Goal: Task Accomplishment & Management: Complete application form

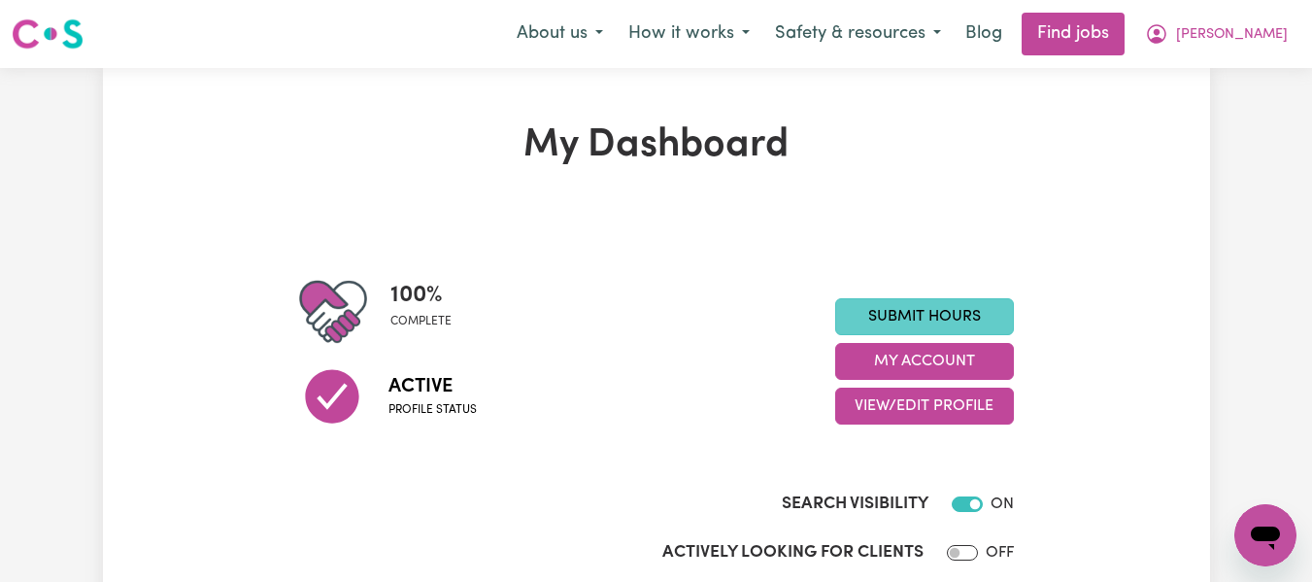
drag, startPoint x: 0, startPoint y: 0, endPoint x: 959, endPoint y: 321, distance: 1011.8
click at [959, 321] on link "Submit Hours" at bounding box center [924, 316] width 179 height 37
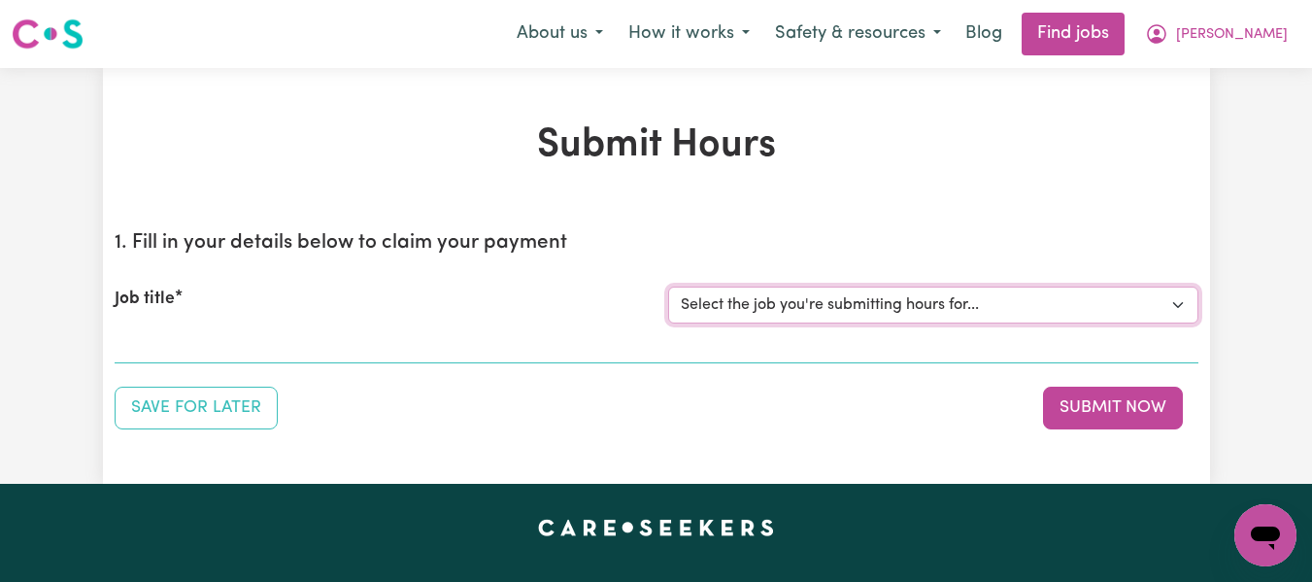
click at [908, 316] on select "Select the job you're submitting hours for... [[PERSON_NAME] (Han) Vu - NDIS Nu…" at bounding box center [933, 304] width 530 height 37
select select "2686"
click at [668, 286] on select "Select the job you're submitting hours for... [[PERSON_NAME] (Han) Vu - NDIS Nu…" at bounding box center [933, 304] width 530 height 37
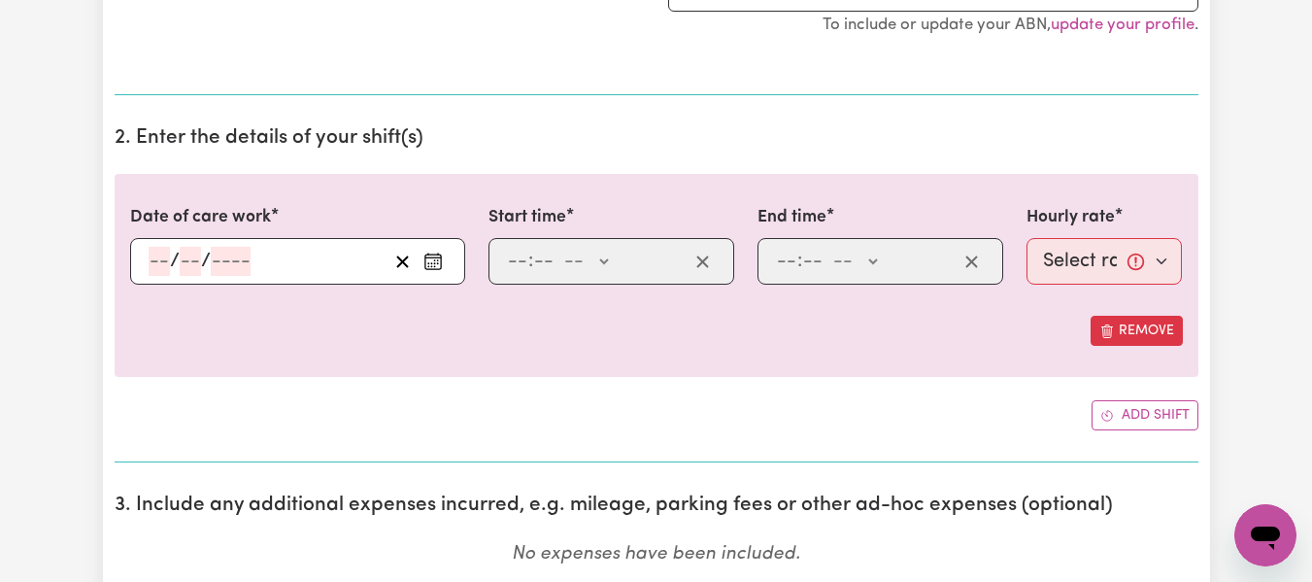
scroll to position [485, 0]
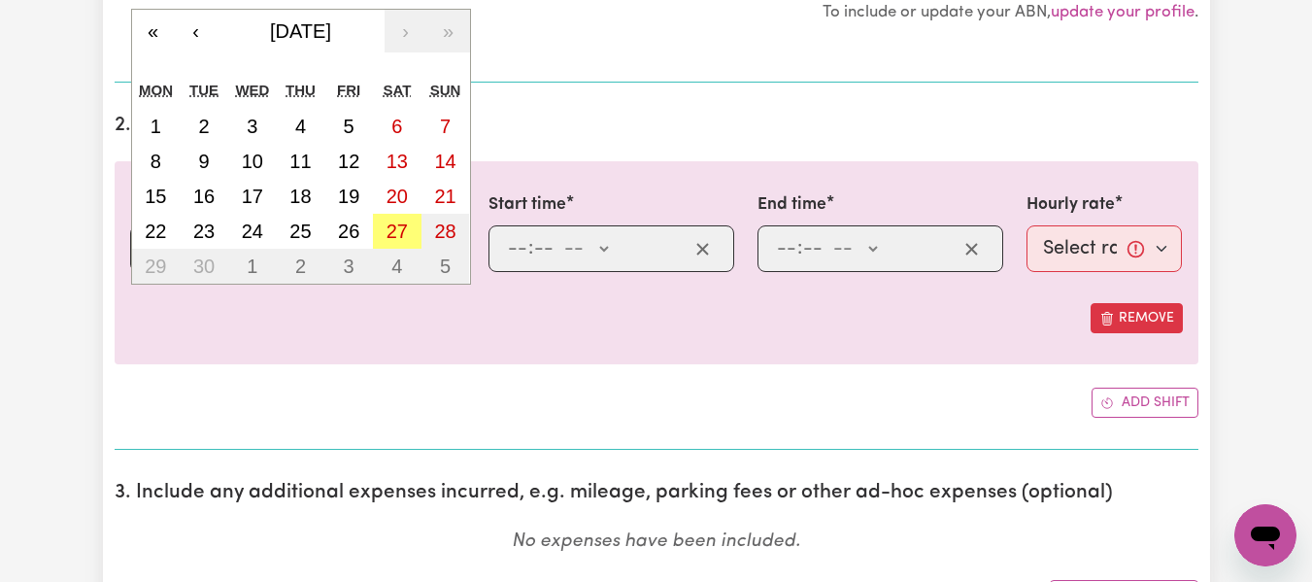
click at [162, 249] on div "/ / « ‹ [DATE] › » Mon Tue Wed Thu Fri Sat Sun 1 2 3 4 5 6 7 8 9 10 11 12 13 14…" at bounding box center [297, 248] width 335 height 47
click at [156, 232] on abbr "22" at bounding box center [155, 230] width 21 height 21
type input "[DATE]"
type input "22"
type input "9"
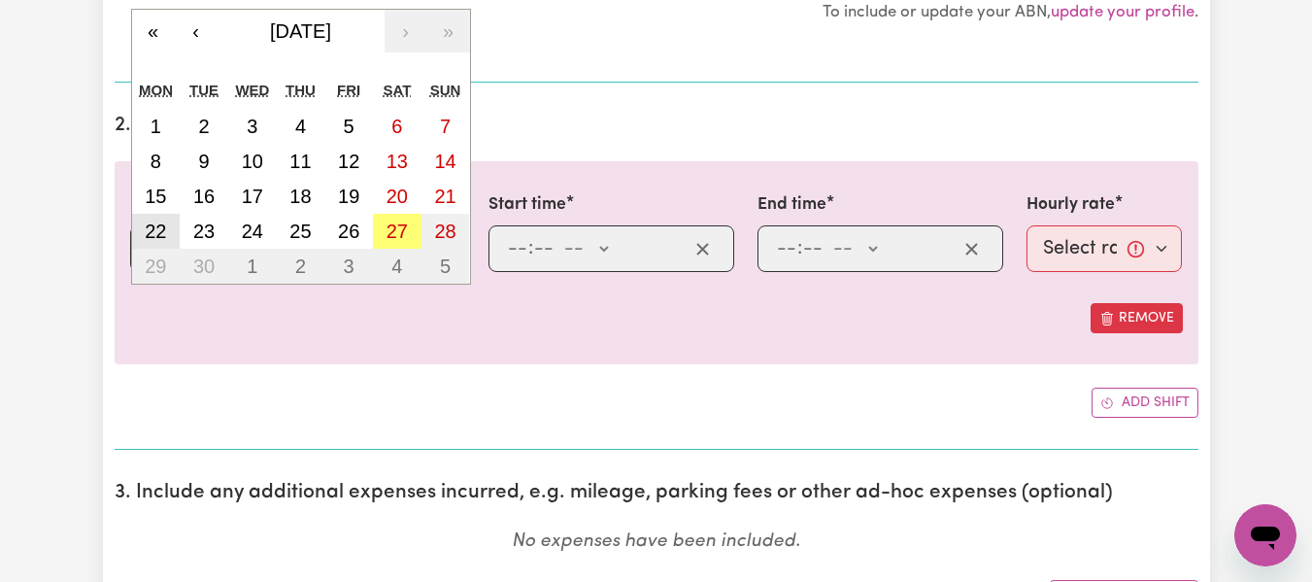
type input "2025"
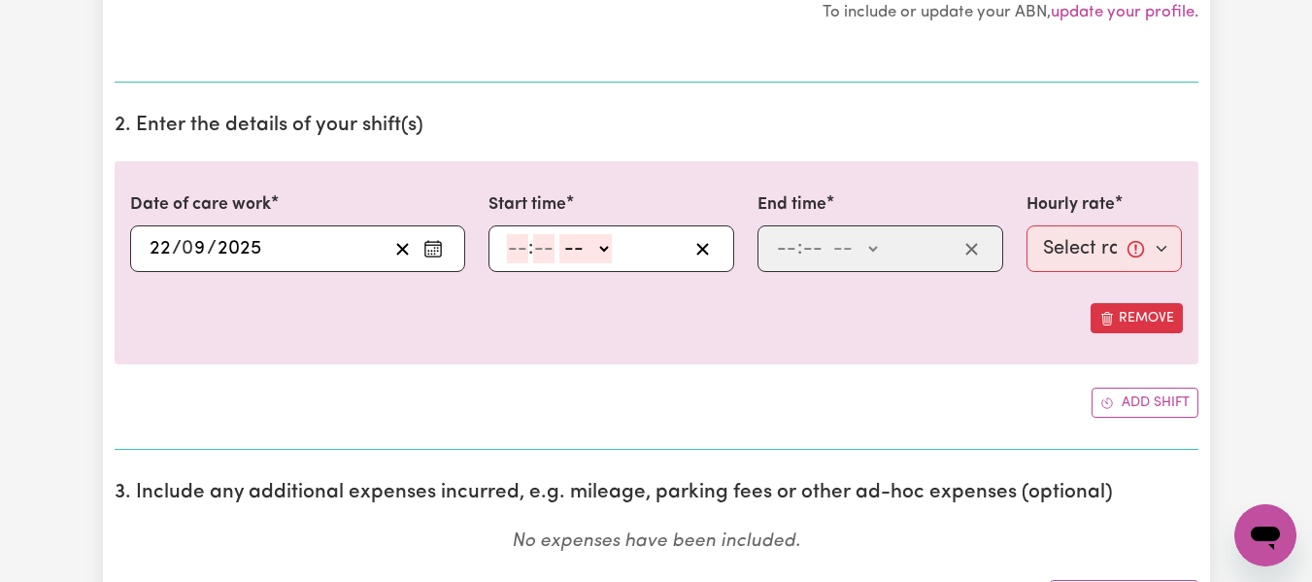
click at [512, 255] on input "number" at bounding box center [517, 248] width 21 height 29
type input "6"
type input "0"
click at [606, 247] on select "-- AM PM" at bounding box center [582, 248] width 52 height 29
select select "pm"
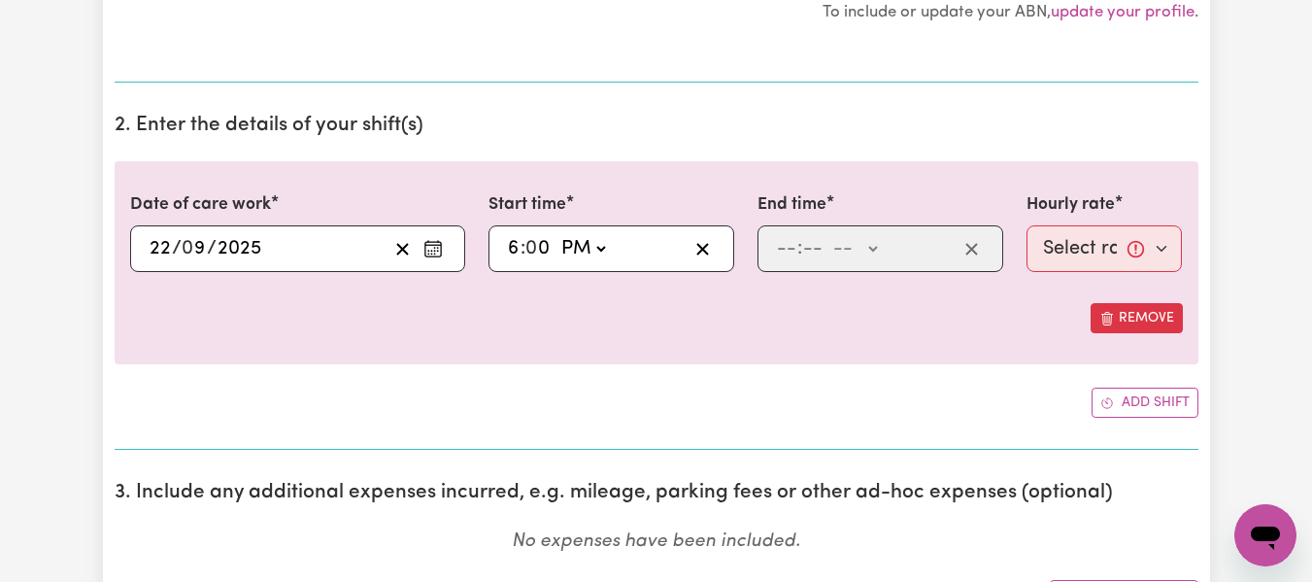
click at [556, 234] on select "-- AM PM" at bounding box center [582, 248] width 52 height 29
type input "18:00"
click at [789, 247] on input "number" at bounding box center [786, 248] width 21 height 29
type input "10"
type input "0"
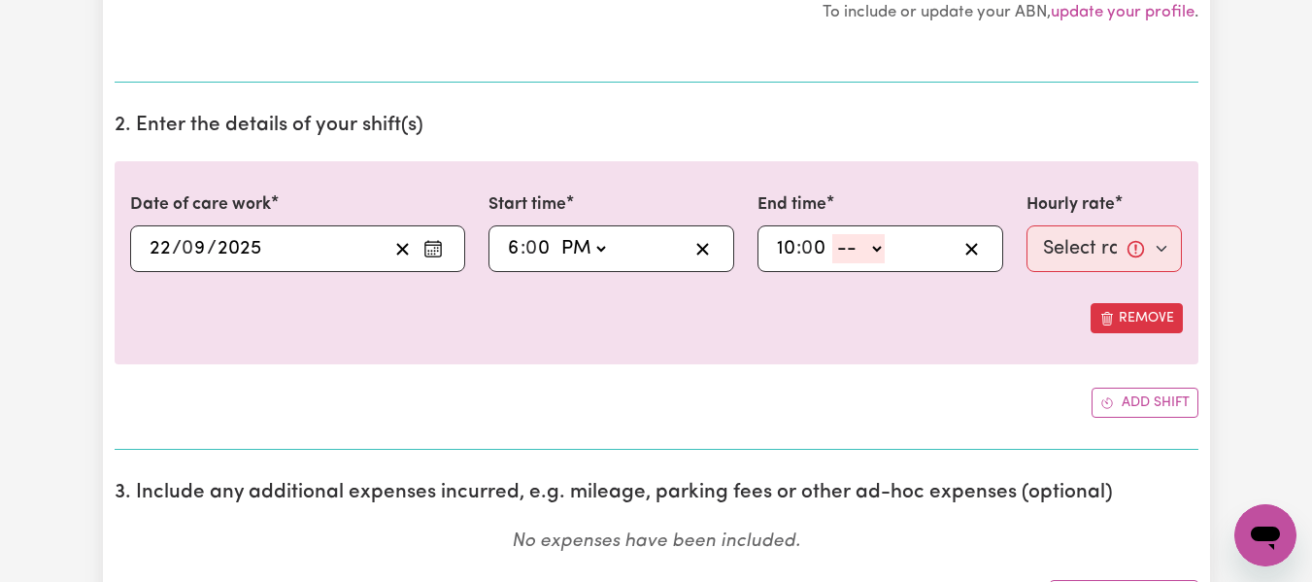
click at [871, 253] on select "-- AM PM" at bounding box center [858, 248] width 52 height 29
click at [874, 250] on select "-- AM PM" at bounding box center [858, 248] width 52 height 29
select select "pm"
click at [832, 234] on select "-- AM PM" at bounding box center [858, 248] width 52 height 29
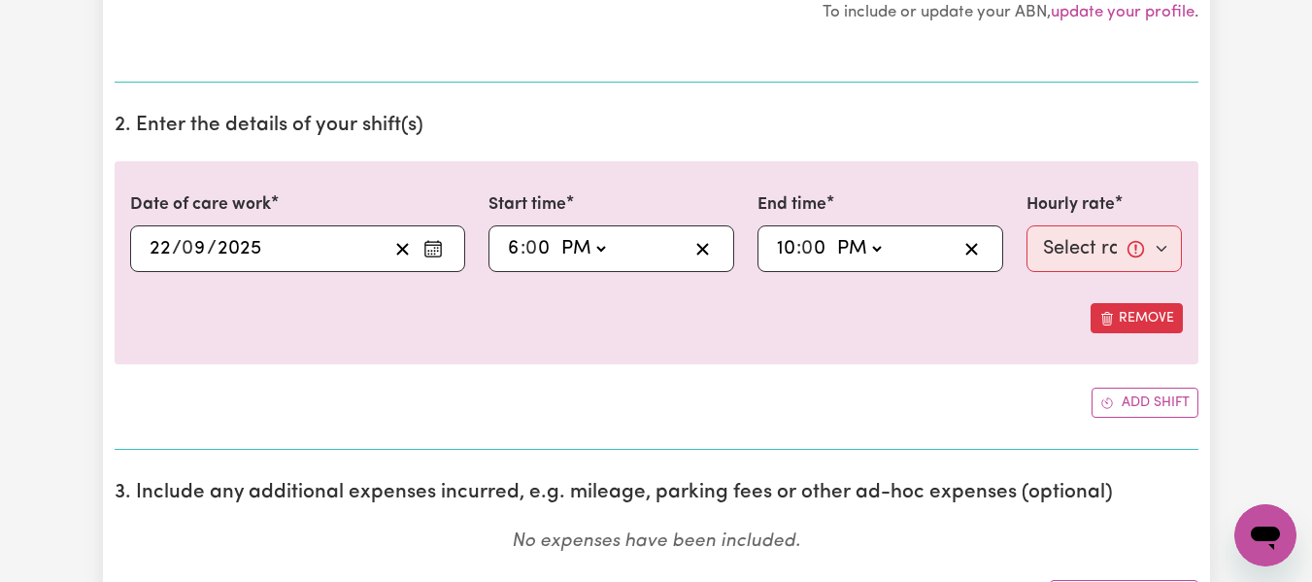
type input "22:00"
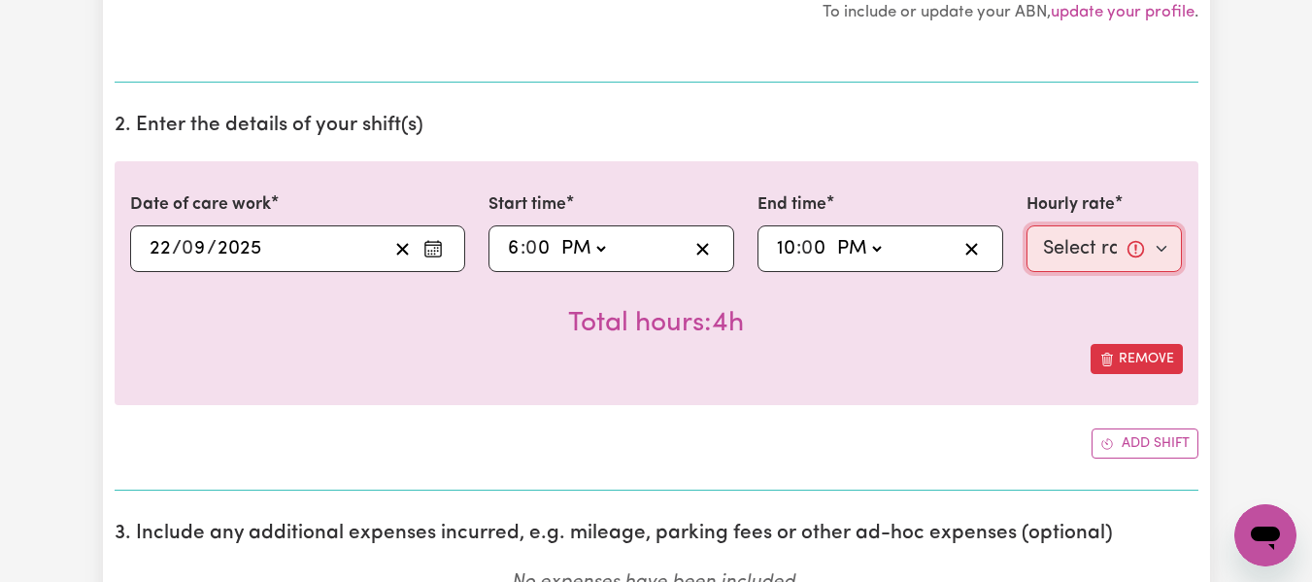
click at [1052, 266] on select "Select rate... $55.25 (Weekday) $77.06 ([DATE]) $94.20 ([DATE]) $94.20 (Public …" at bounding box center [1104, 248] width 156 height 47
select select "55.25-Weekday"
click at [1026, 225] on select "Select rate... $55.25 (Weekday) $77.06 ([DATE]) $94.20 ([DATE]) $94.20 (Public …" at bounding box center [1104, 248] width 156 height 47
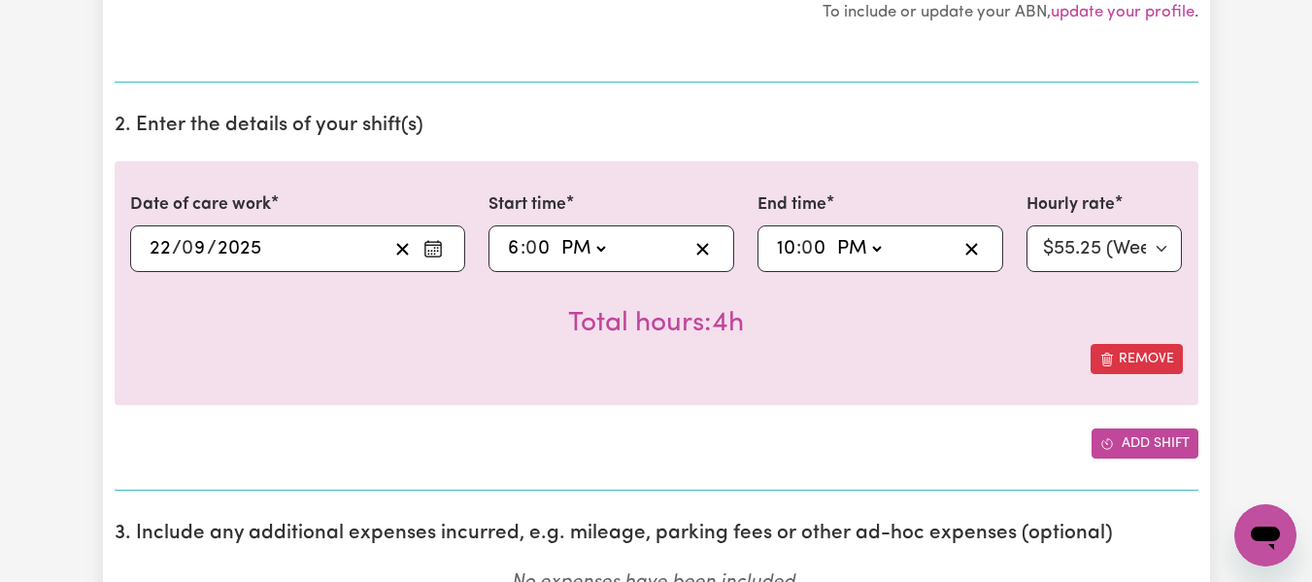
click at [1158, 440] on button "Add shift" at bounding box center [1144, 443] width 107 height 30
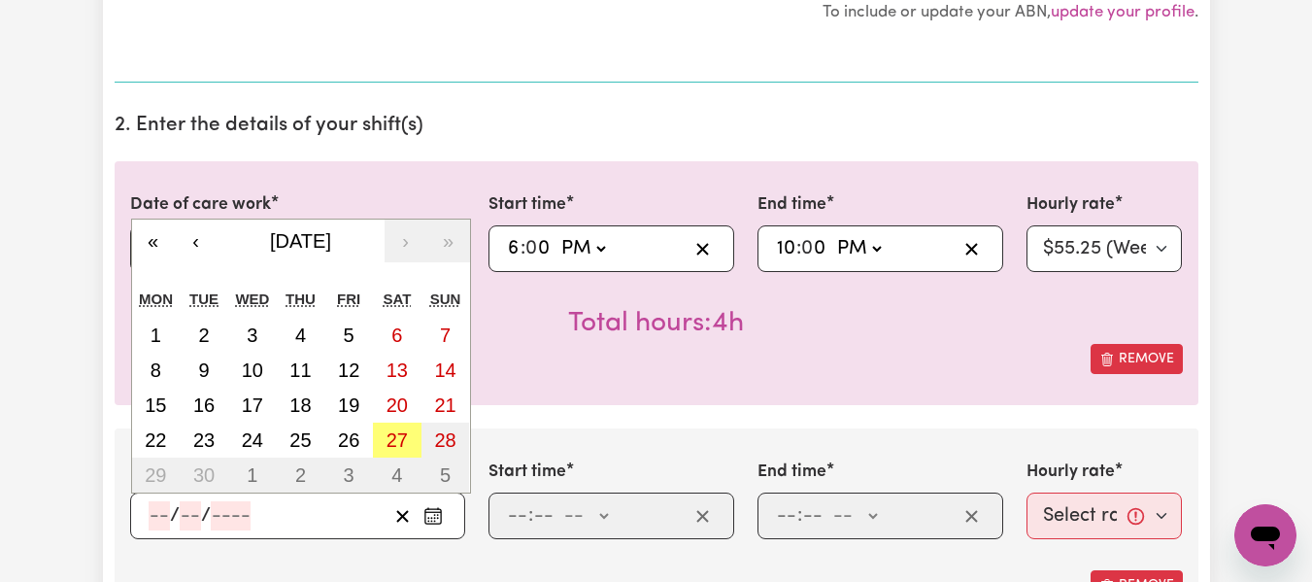
click at [149, 511] on input "number" at bounding box center [159, 515] width 21 height 29
click at [247, 450] on abbr "24" at bounding box center [252, 439] width 21 height 21
type input "[DATE]"
type input "24"
type input "9"
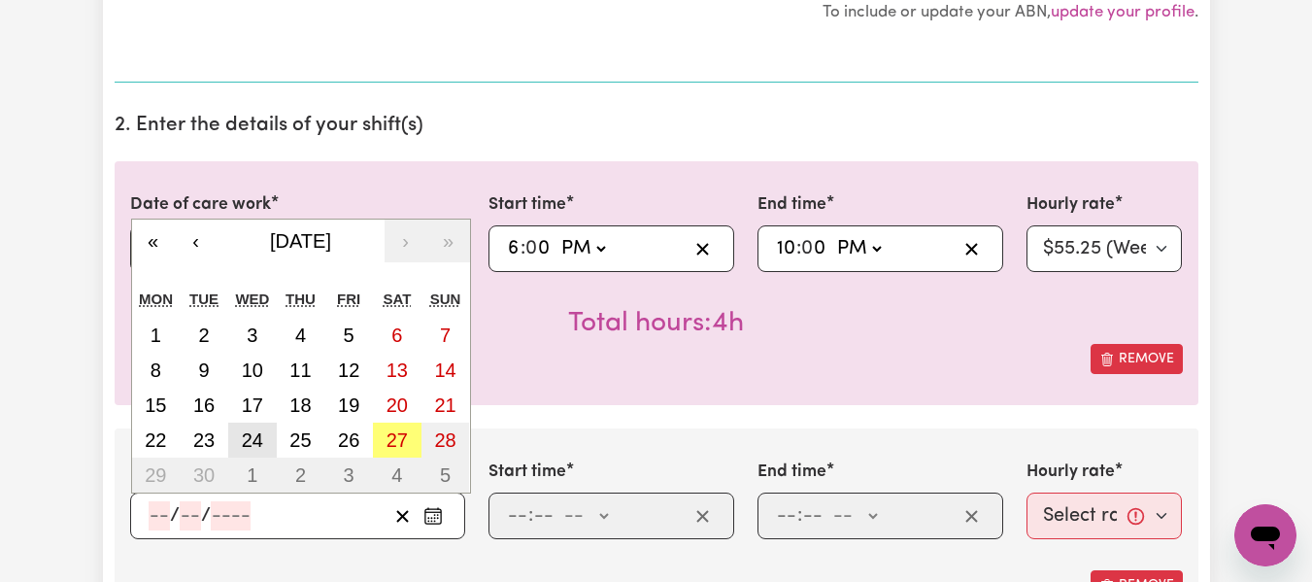
type input "2025"
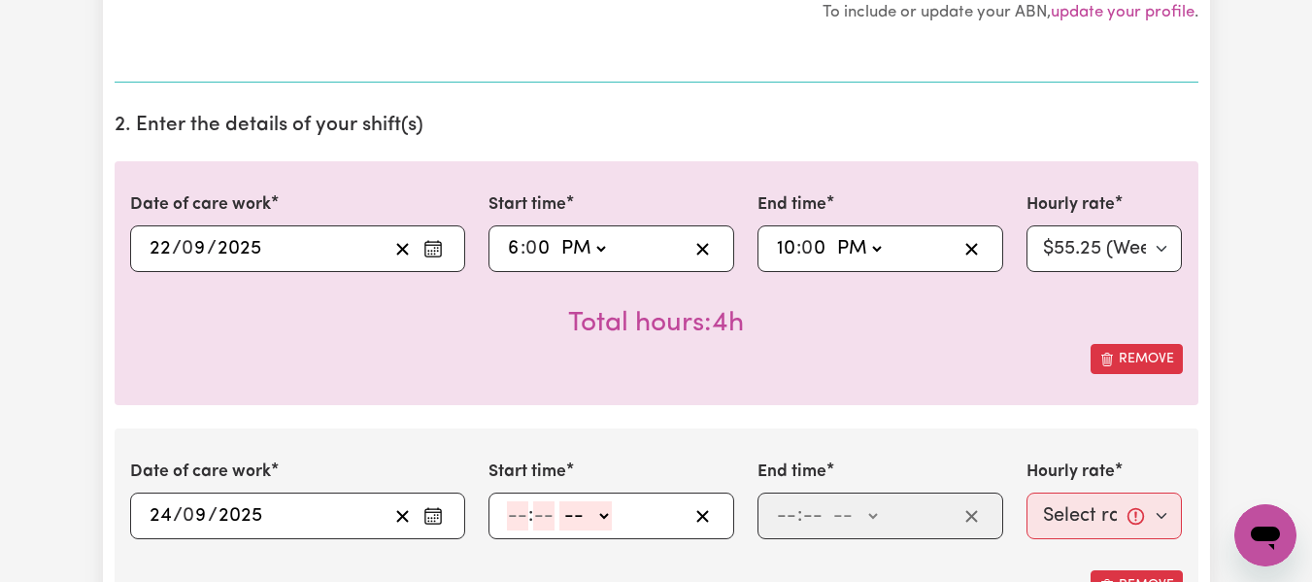
click at [524, 509] on input "number" at bounding box center [517, 515] width 21 height 29
type input "6"
type input "0"
click at [606, 520] on select "-- AM PM" at bounding box center [582, 515] width 52 height 29
select select "pm"
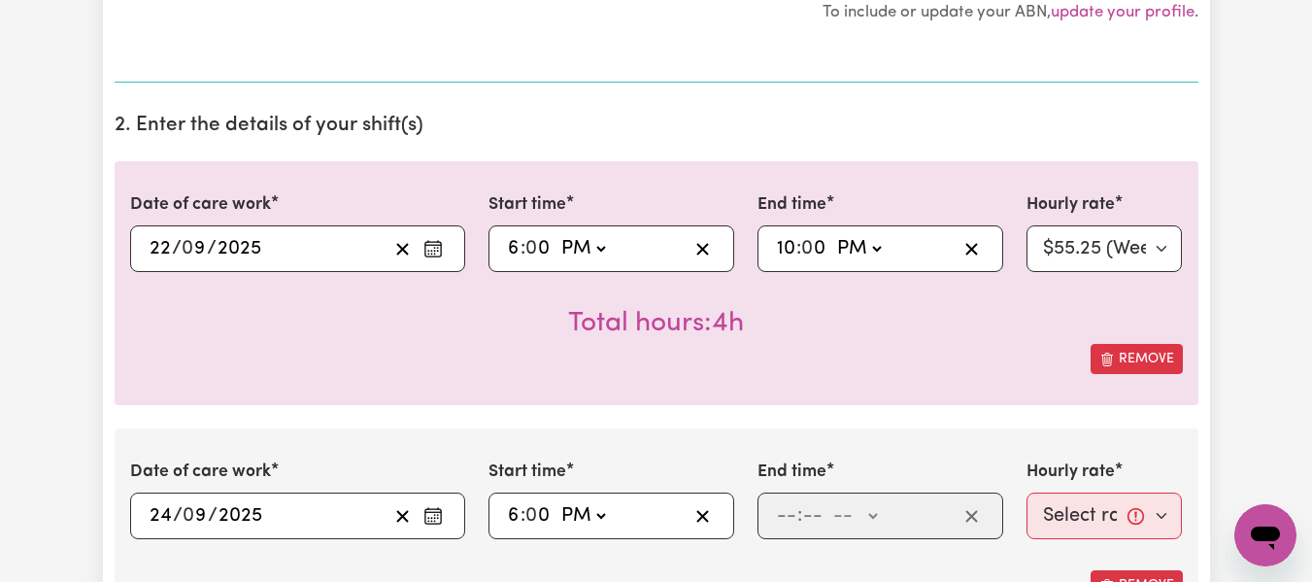
click at [556, 501] on select "-- AM PM" at bounding box center [582, 515] width 52 height 29
type input "18:00"
click at [787, 516] on input "number" at bounding box center [786, 515] width 21 height 29
type input "10"
type input "0"
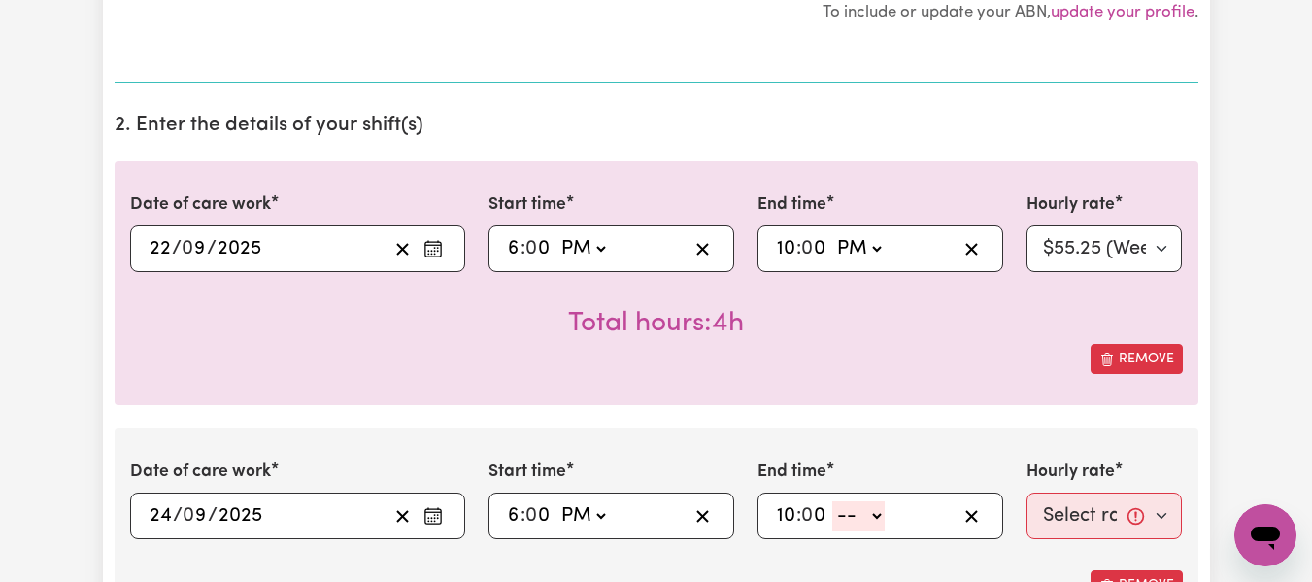
click at [880, 521] on select "-- AM PM" at bounding box center [858, 515] width 52 height 29
select select "pm"
click at [832, 501] on select "-- AM PM" at bounding box center [858, 515] width 52 height 29
type input "22:00"
click at [1091, 525] on select "Select rate... $55.25 (Weekday) $77.06 ([DATE]) $94.20 ([DATE]) $94.20 (Public …" at bounding box center [1104, 515] width 156 height 47
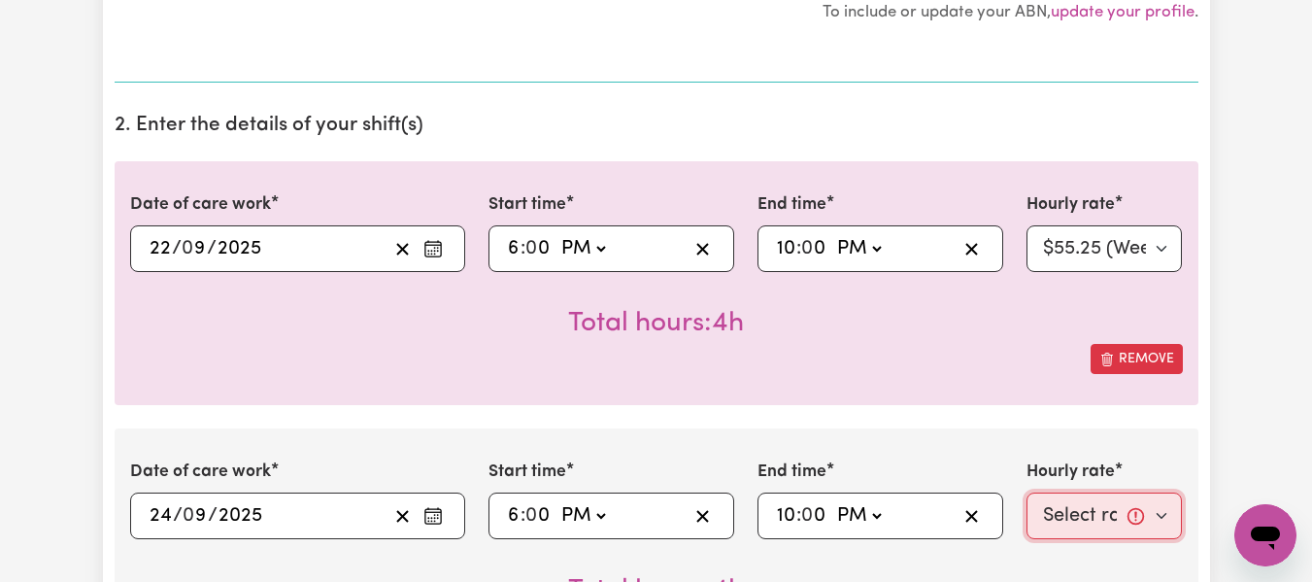
select select "55.25-Weekday"
click at [1026, 492] on select "Select rate... $55.25 (Weekday) $77.06 ([DATE]) $94.20 ([DATE]) $94.20 (Public …" at bounding box center [1104, 515] width 156 height 47
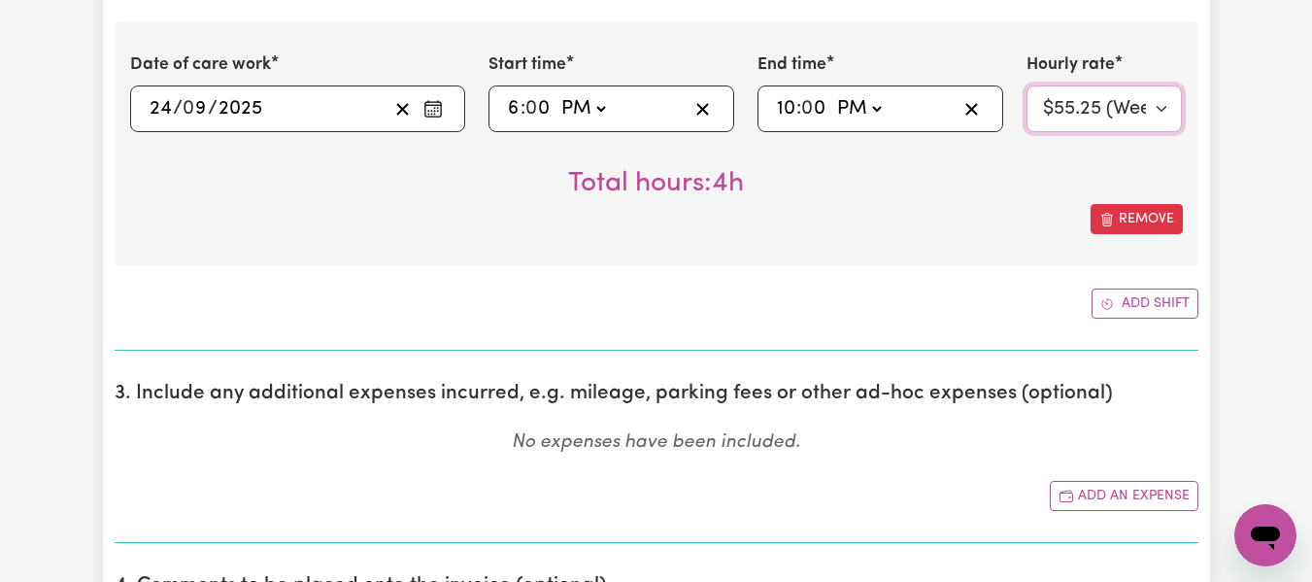
scroll to position [905, 0]
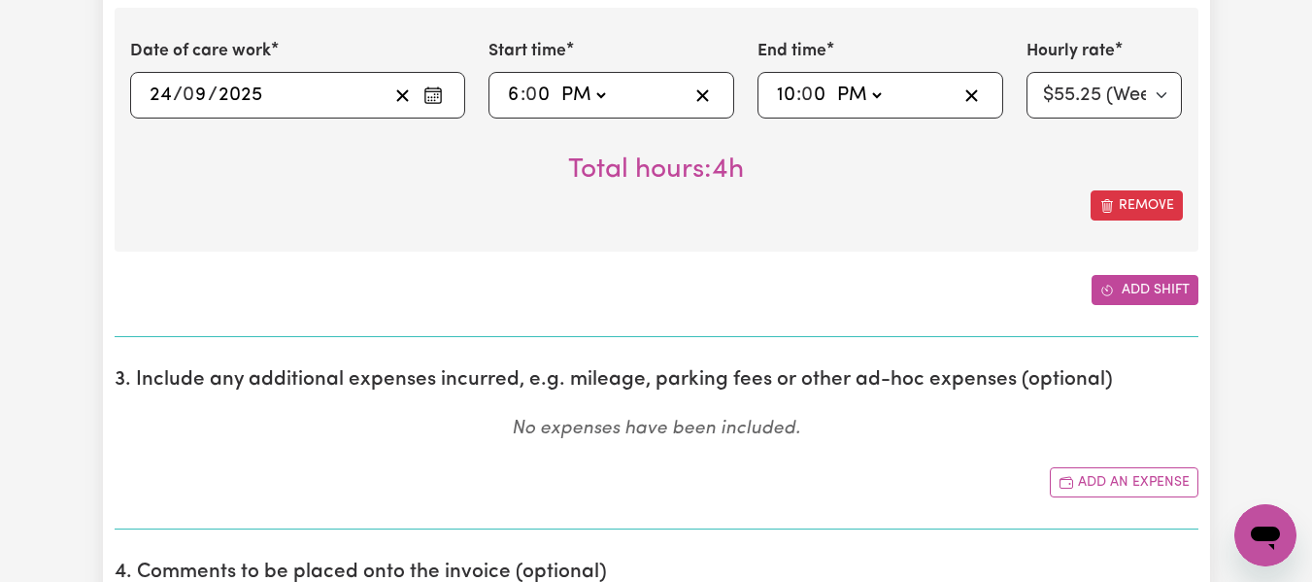
click at [1150, 284] on button "Add shift" at bounding box center [1144, 290] width 107 height 30
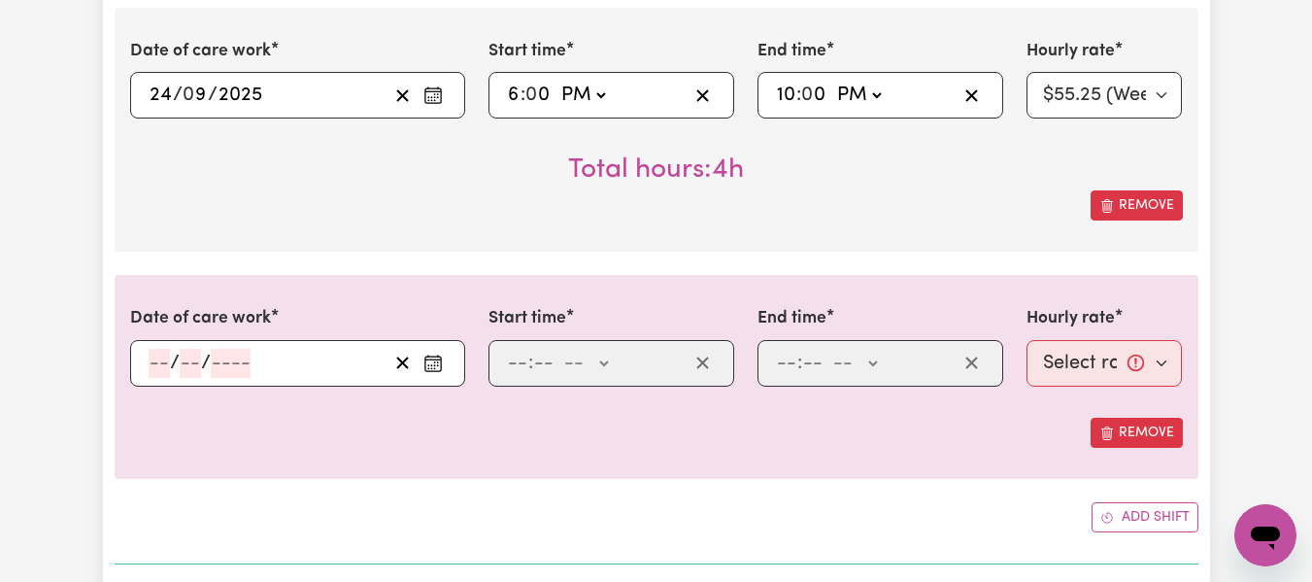
click at [164, 367] on input "number" at bounding box center [159, 363] width 21 height 29
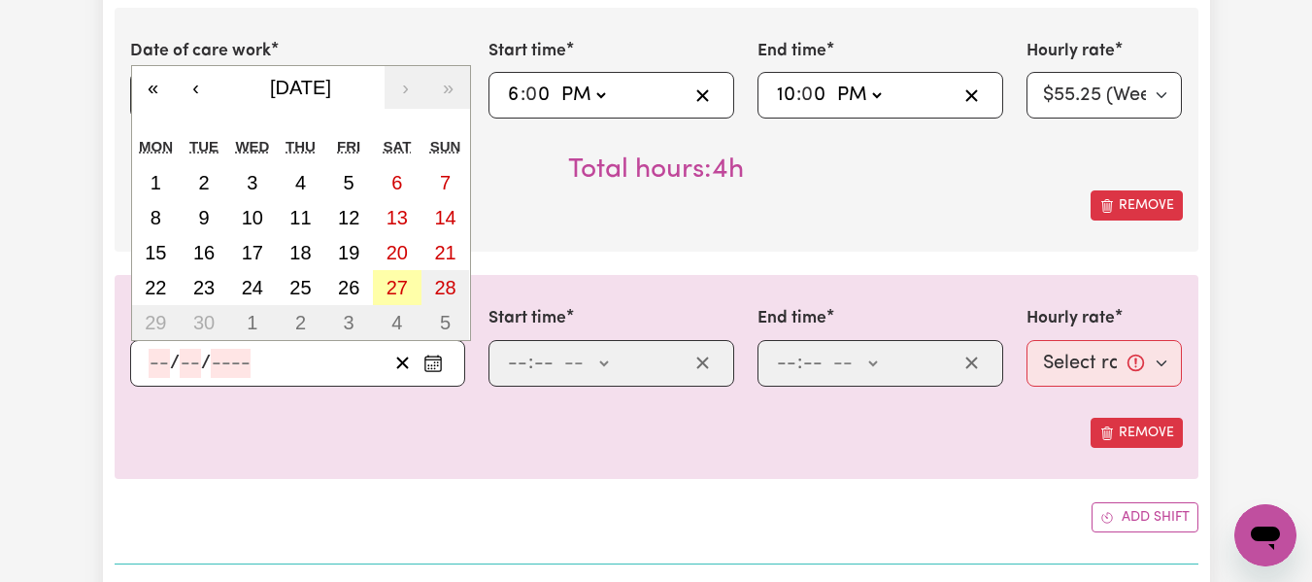
click at [395, 294] on abbr "27" at bounding box center [396, 287] width 21 height 21
type input "[DATE]"
type input "27"
type input "9"
type input "2025"
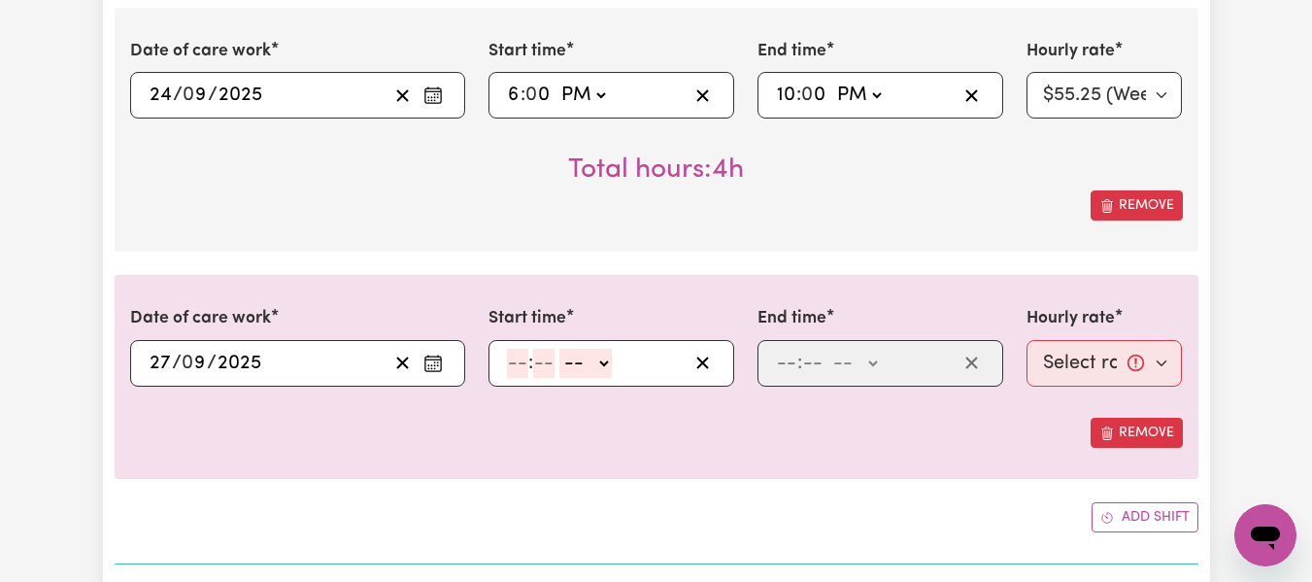
click at [510, 361] on input "number" at bounding box center [517, 363] width 21 height 29
type input "8"
type input "0"
click at [600, 363] on select "-- AM PM" at bounding box center [582, 363] width 52 height 29
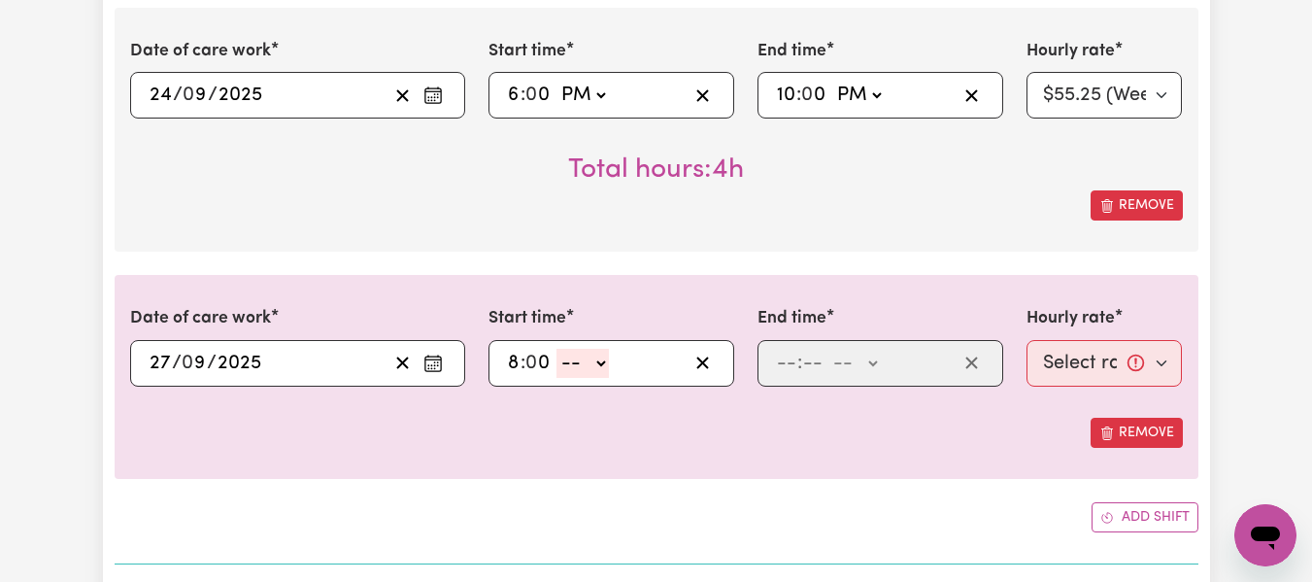
click at [598, 360] on select "-- AM PM" at bounding box center [582, 363] width 52 height 29
select select "am"
click at [556, 349] on select "-- AM PM" at bounding box center [582, 363] width 52 height 29
type input "08:00"
click at [792, 356] on input "number" at bounding box center [786, 363] width 21 height 29
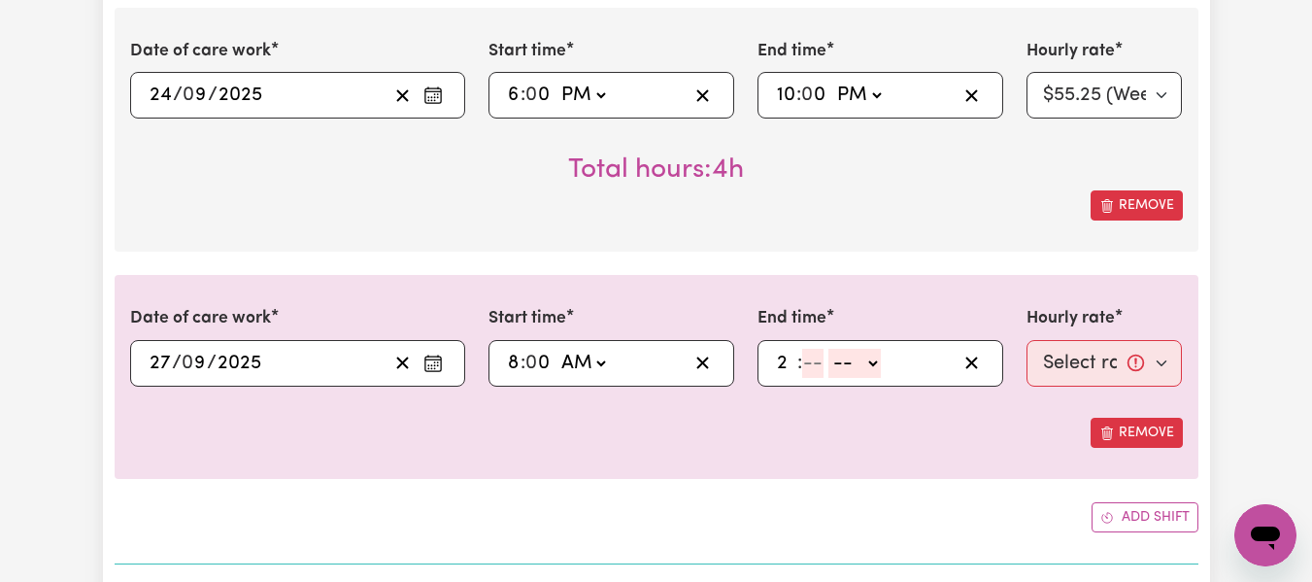
type input "2"
type input "0"
click at [877, 367] on select "-- AM PM" at bounding box center [850, 363] width 52 height 29
select select "pm"
click at [824, 349] on select "-- AM PM" at bounding box center [850, 363] width 52 height 29
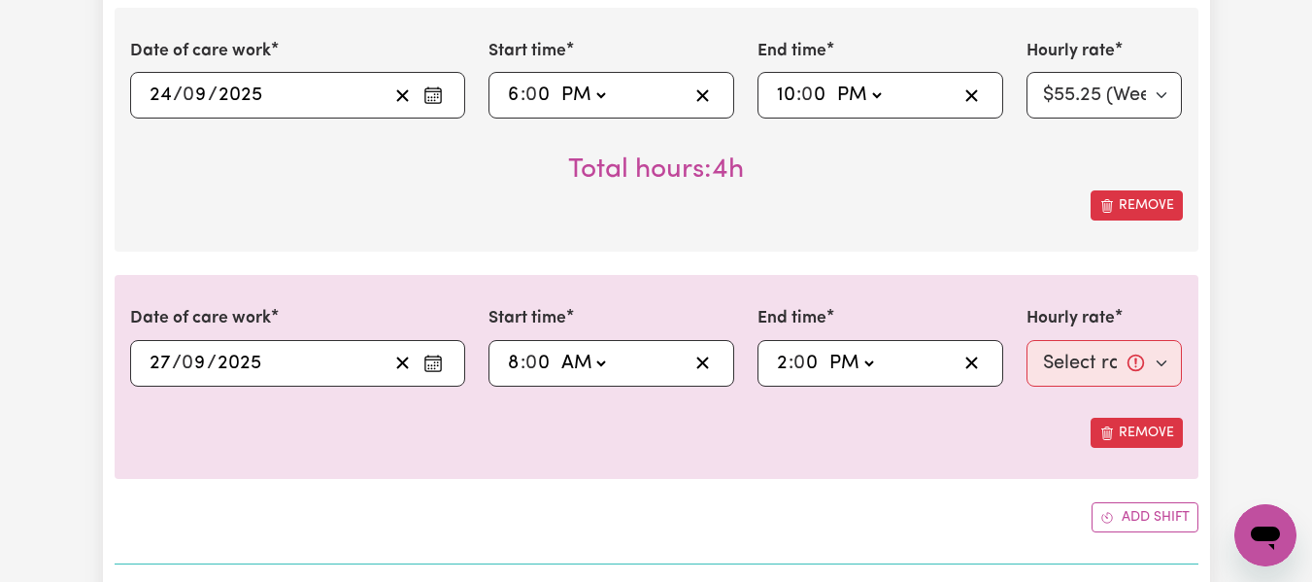
type input "14:00"
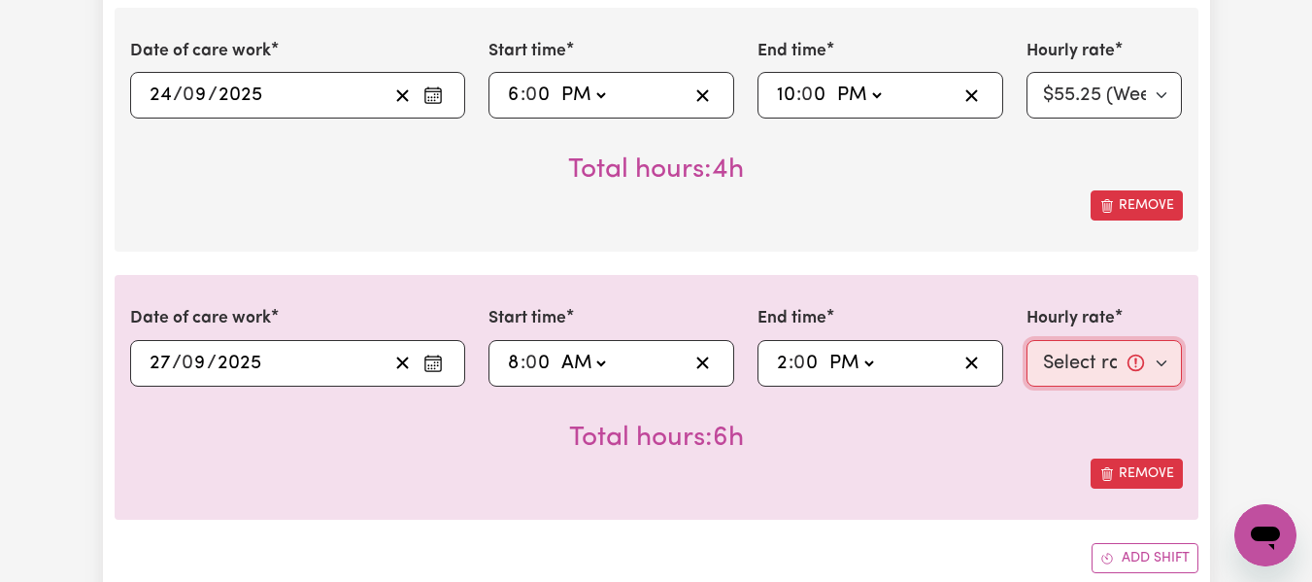
click at [1127, 353] on select "Select rate... $55.25 (Weekday) $77.06 ([DATE]) $94.20 ([DATE]) $94.20 (Public …" at bounding box center [1104, 363] width 156 height 47
select select "77.06-[DATE]"
click at [1026, 340] on select "Select rate... $55.25 (Weekday) $77.06 ([DATE]) $94.20 ([DATE]) $94.20 (Public …" at bounding box center [1104, 363] width 156 height 47
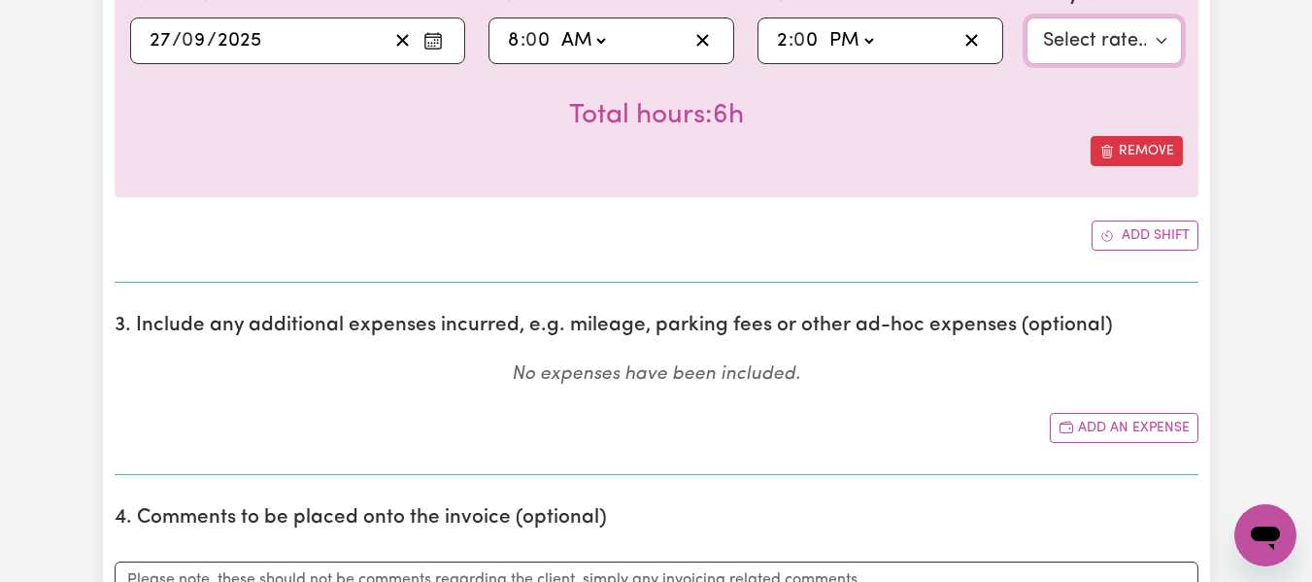
scroll to position [1294, 0]
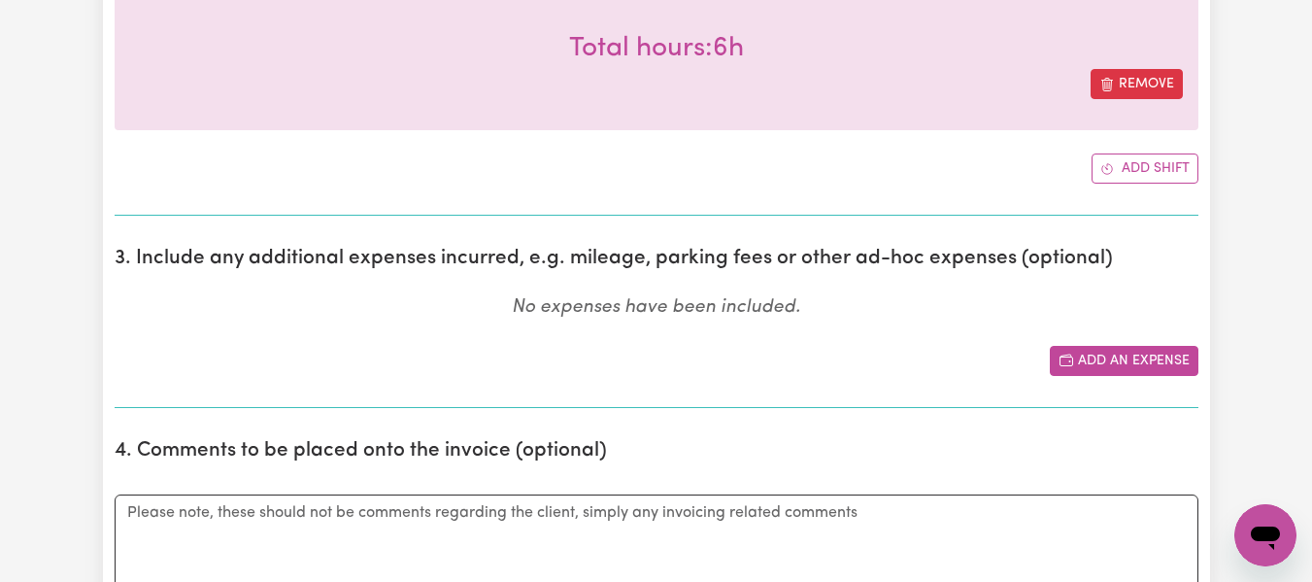
click at [1144, 373] on button "Add an expense" at bounding box center [1124, 361] width 149 height 30
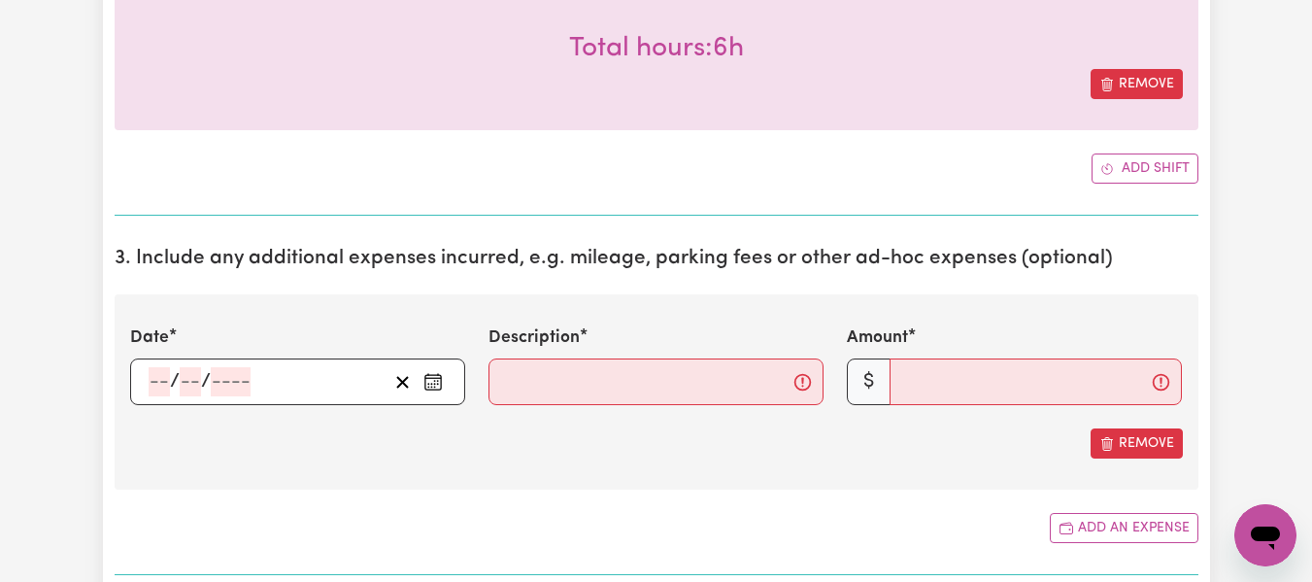
click at [147, 384] on div "/ /" at bounding box center [267, 381] width 241 height 29
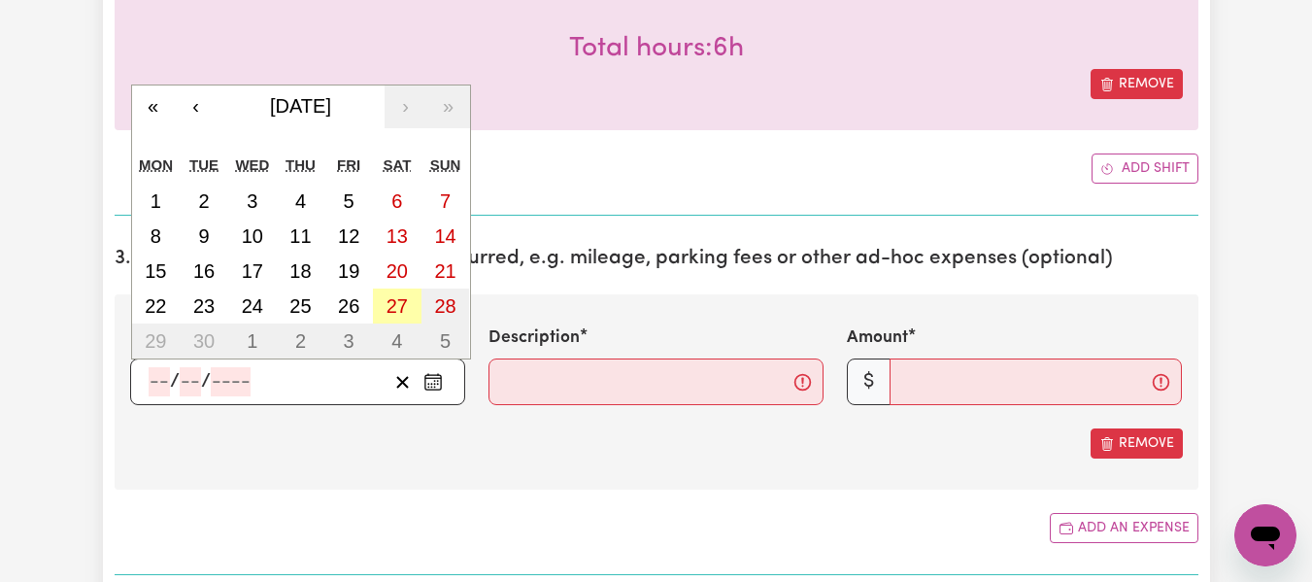
click at [408, 311] on button "27" at bounding box center [397, 305] width 49 height 35
type input "[DATE]"
type input "27"
type input "9"
type input "2025"
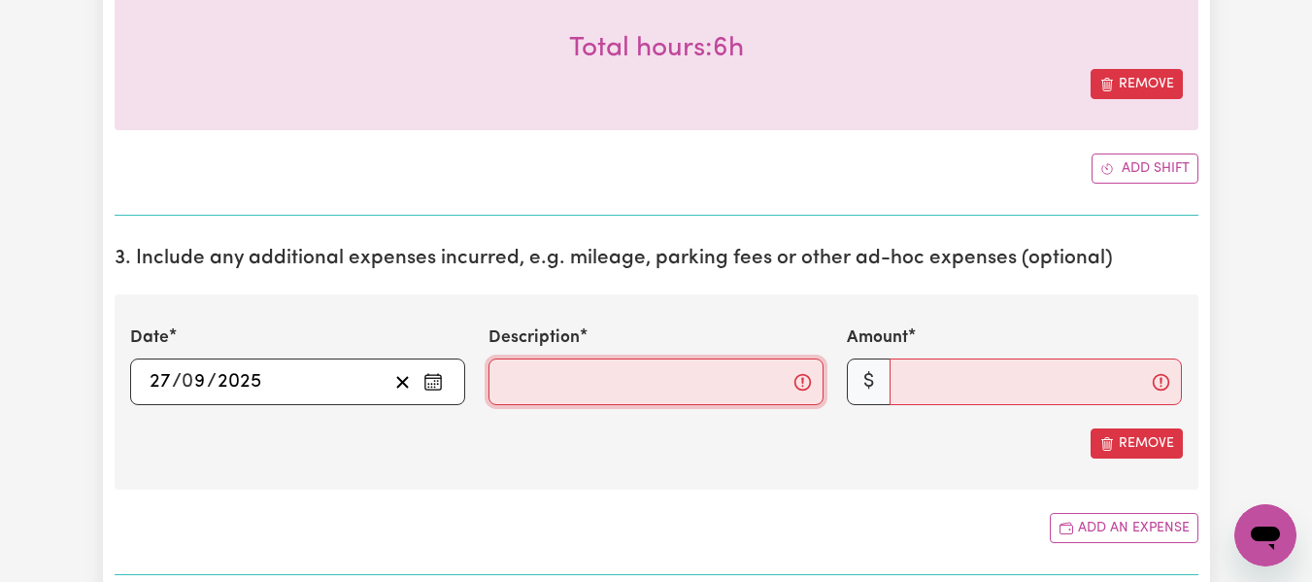
click at [538, 397] on input "Description" at bounding box center [655, 381] width 335 height 47
type input "travel from home to [GEOGRAPHIC_DATA][PERSON_NAME]"
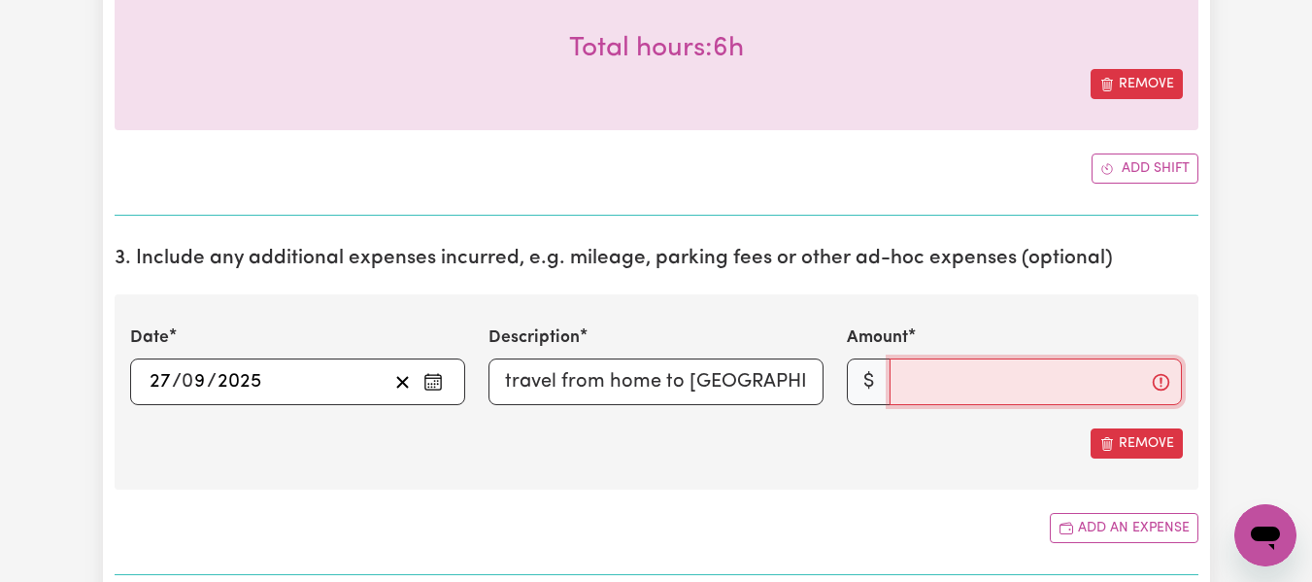
click at [939, 381] on input "Amount" at bounding box center [1035, 381] width 292 height 47
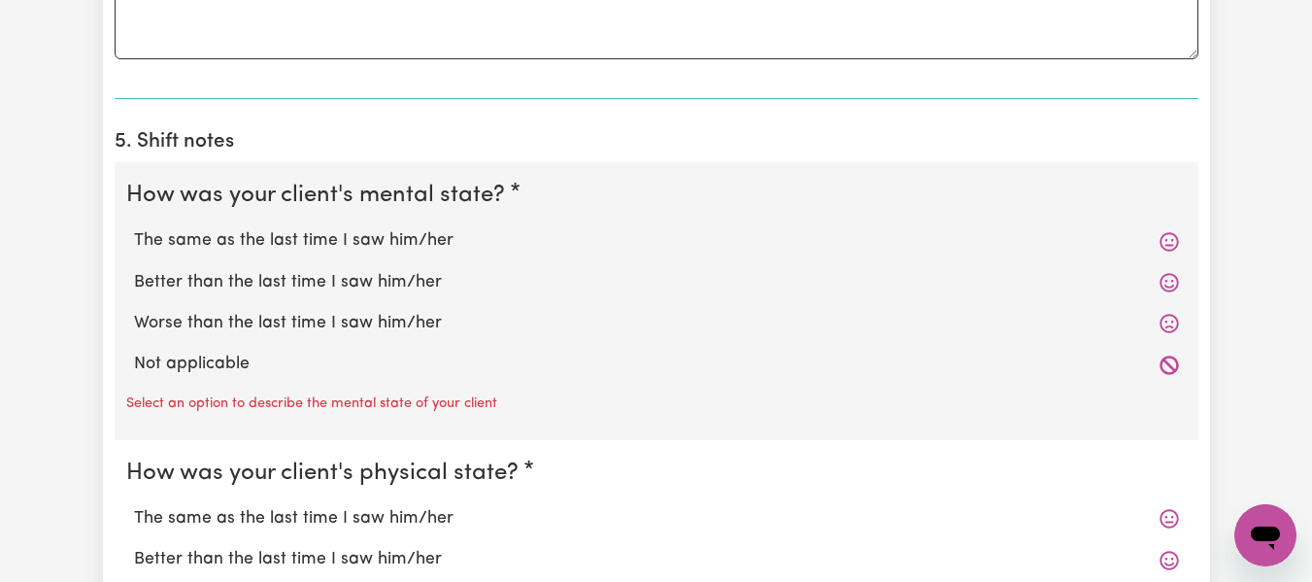
scroll to position [2058, 0]
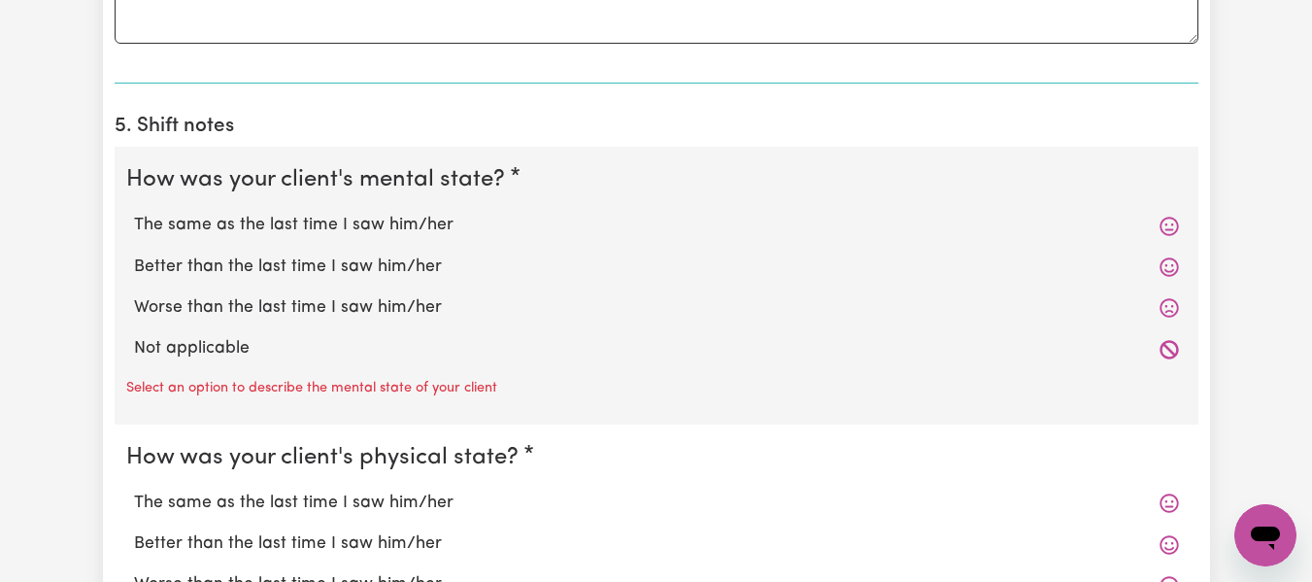
type input "40"
click at [364, 237] on label "The same as the last time I saw him/her" at bounding box center [656, 225] width 1045 height 25
click at [134, 213] on input "The same as the last time I saw him/her" at bounding box center [133, 212] width 1 height 1
radio input "true"
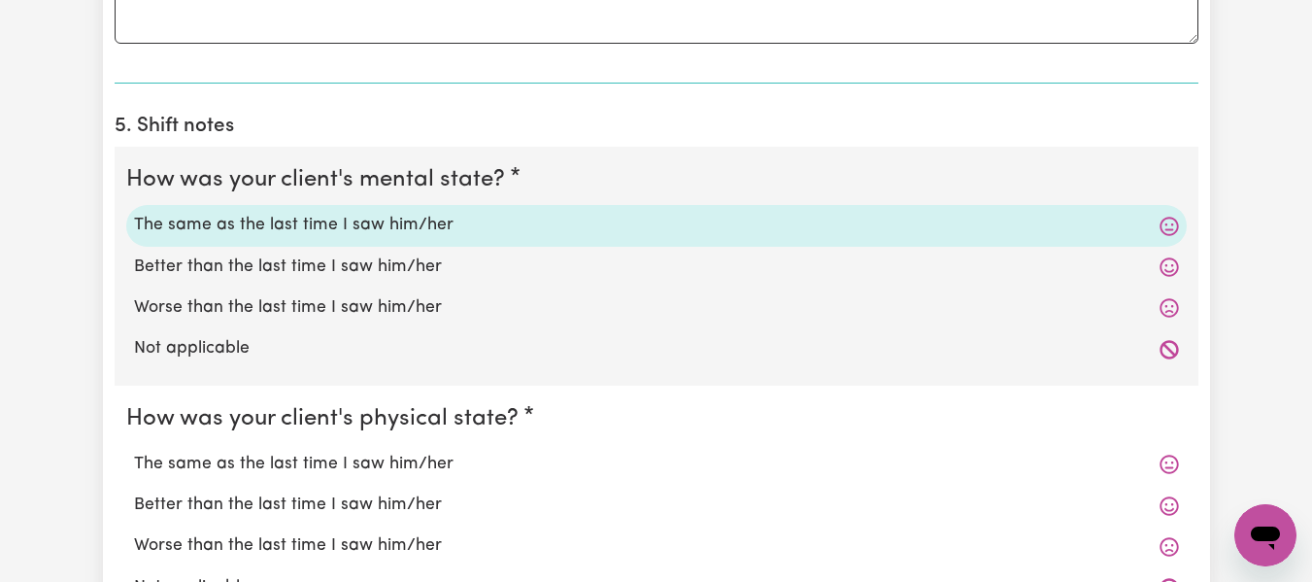
click at [378, 463] on label "The same as the last time I saw him/her" at bounding box center [656, 464] width 1045 height 25
click at [134, 452] on input "The same as the last time I saw him/her" at bounding box center [133, 451] width 1 height 1
radio input "true"
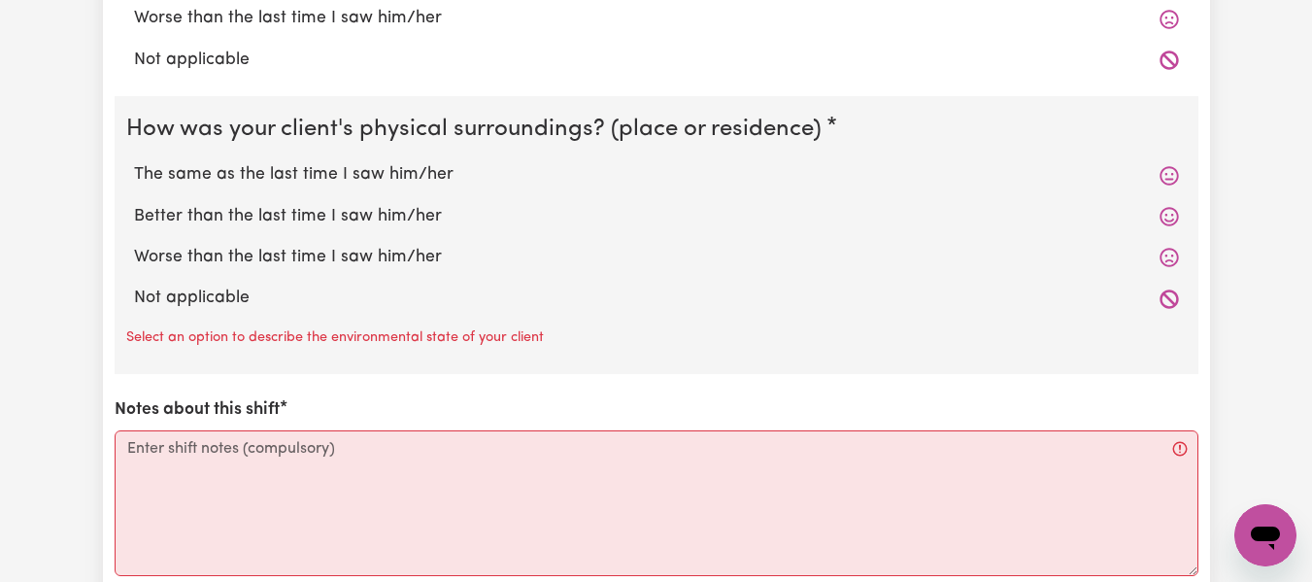
scroll to position [2608, 0]
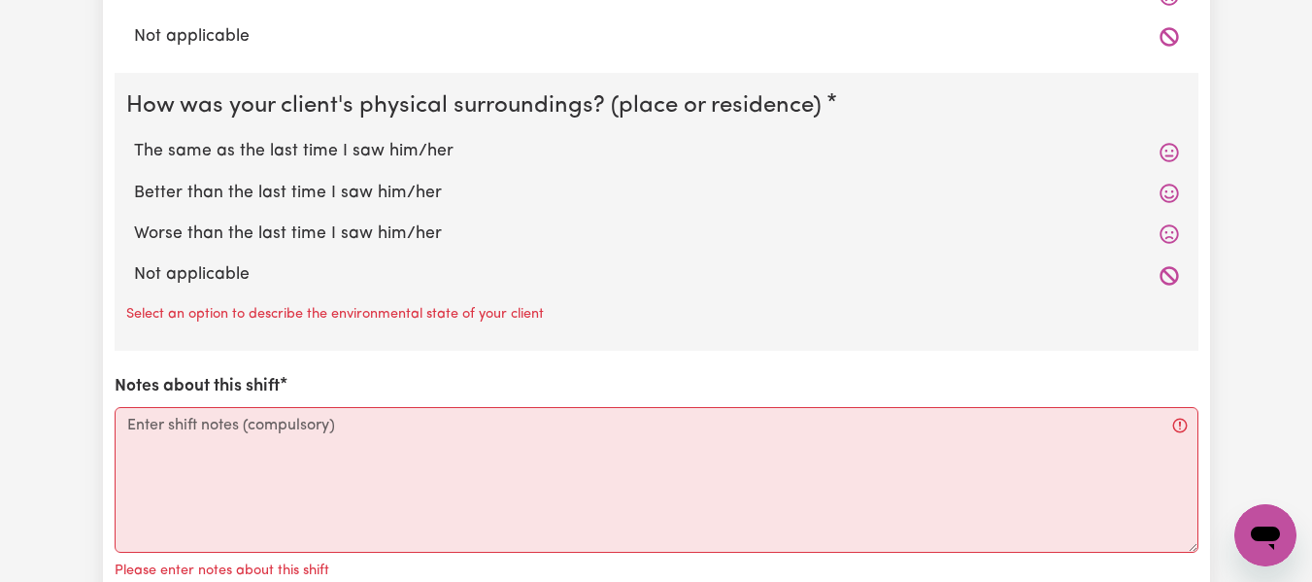
click at [404, 156] on label "The same as the last time I saw him/her" at bounding box center [656, 151] width 1045 height 25
click at [134, 139] on input "The same as the last time I saw him/her" at bounding box center [133, 138] width 1 height 1
radio input "true"
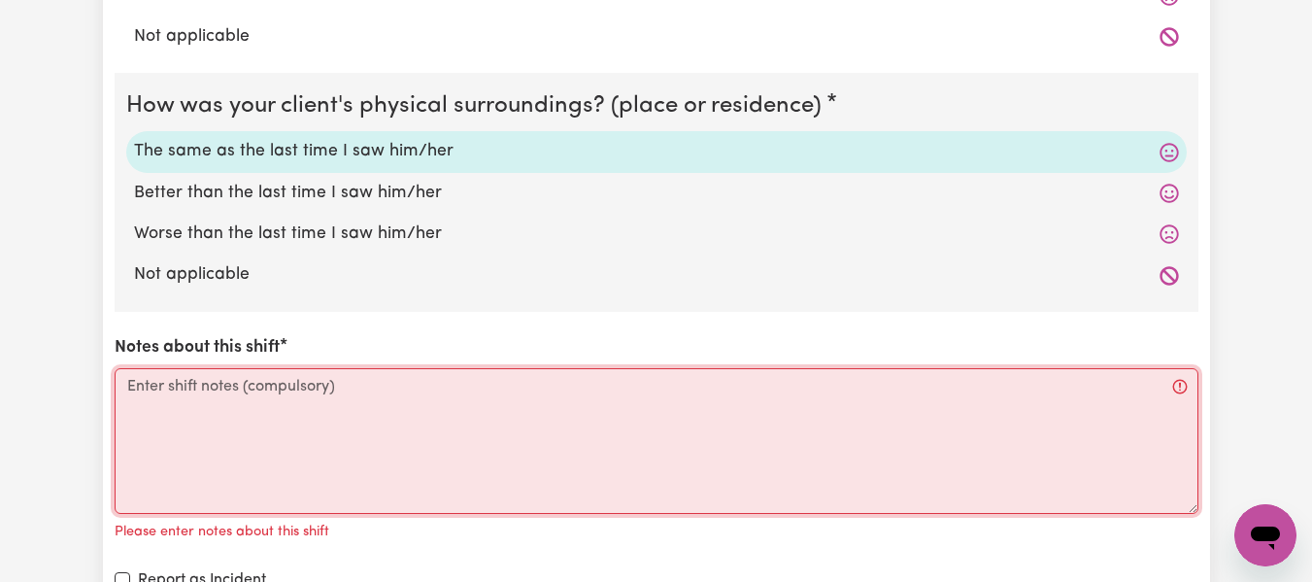
click at [394, 375] on textarea "Notes about this shift" at bounding box center [657, 441] width 1084 height 146
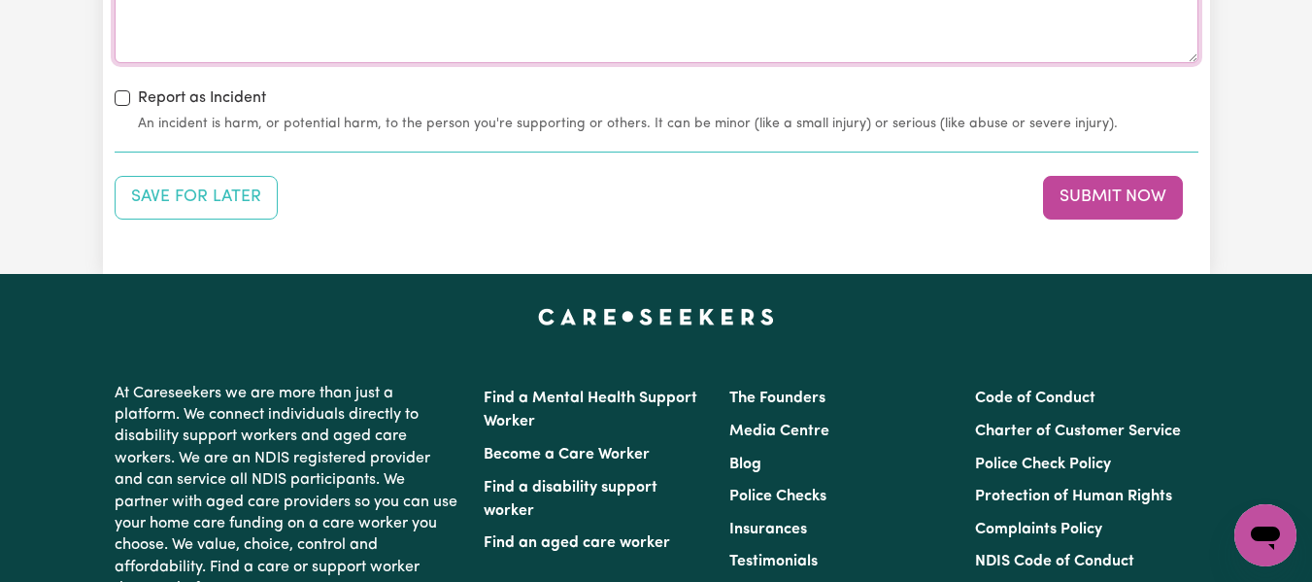
scroll to position [3037, 0]
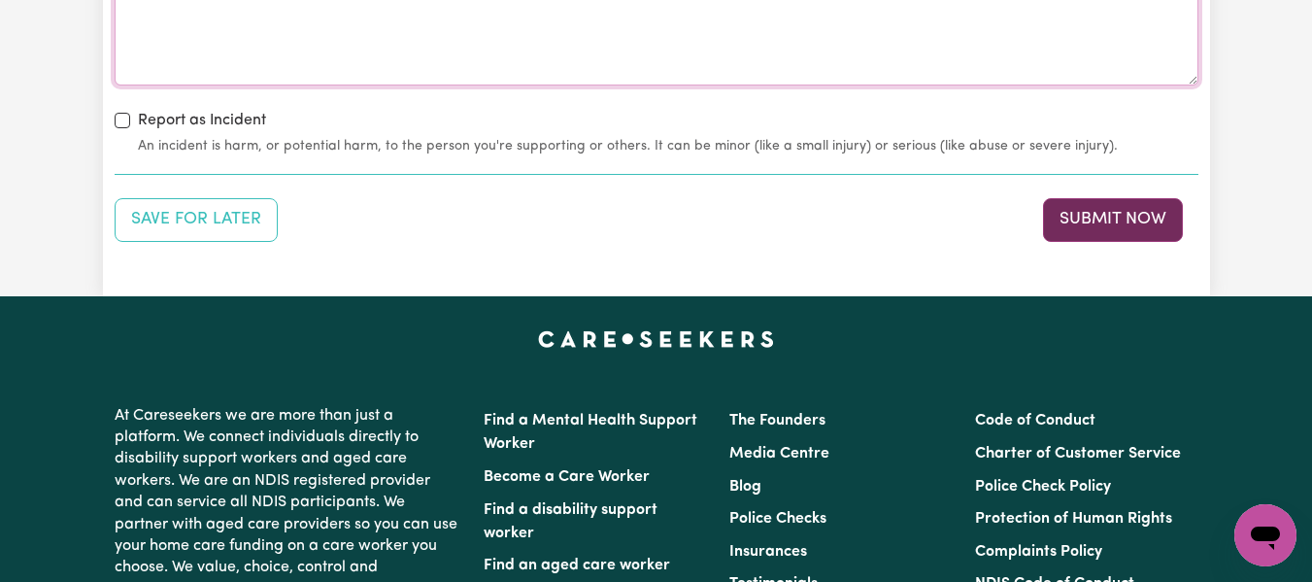
type textarea "N/A"
click at [1077, 203] on button "Submit Now" at bounding box center [1113, 219] width 140 height 43
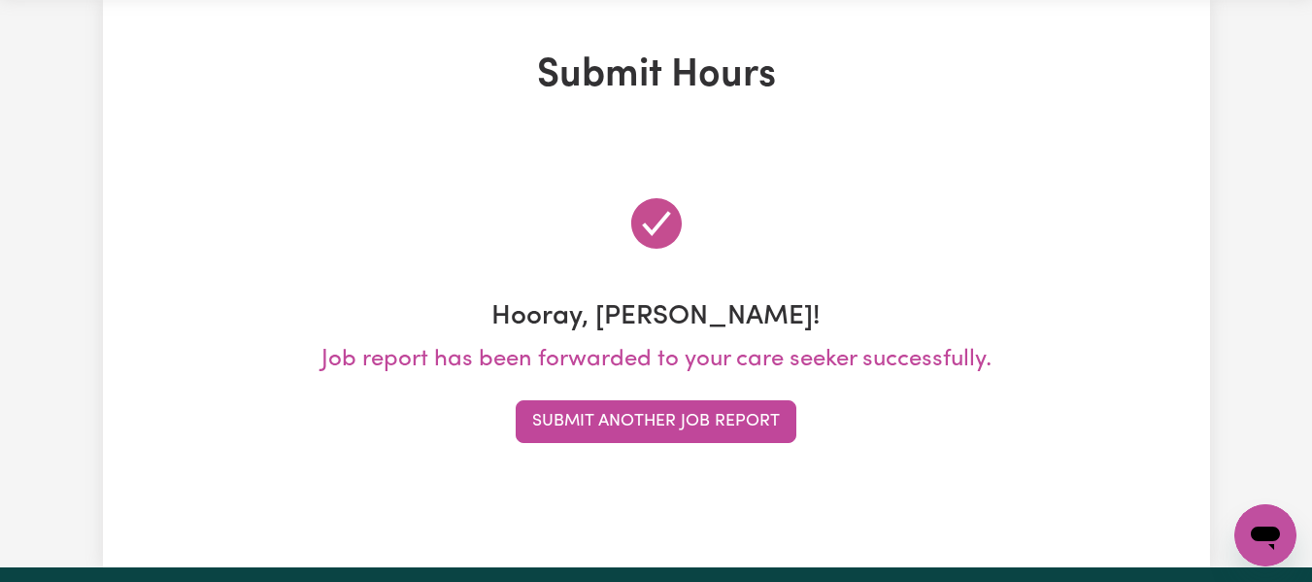
scroll to position [0, 0]
